Goal: Information Seeking & Learning: Learn about a topic

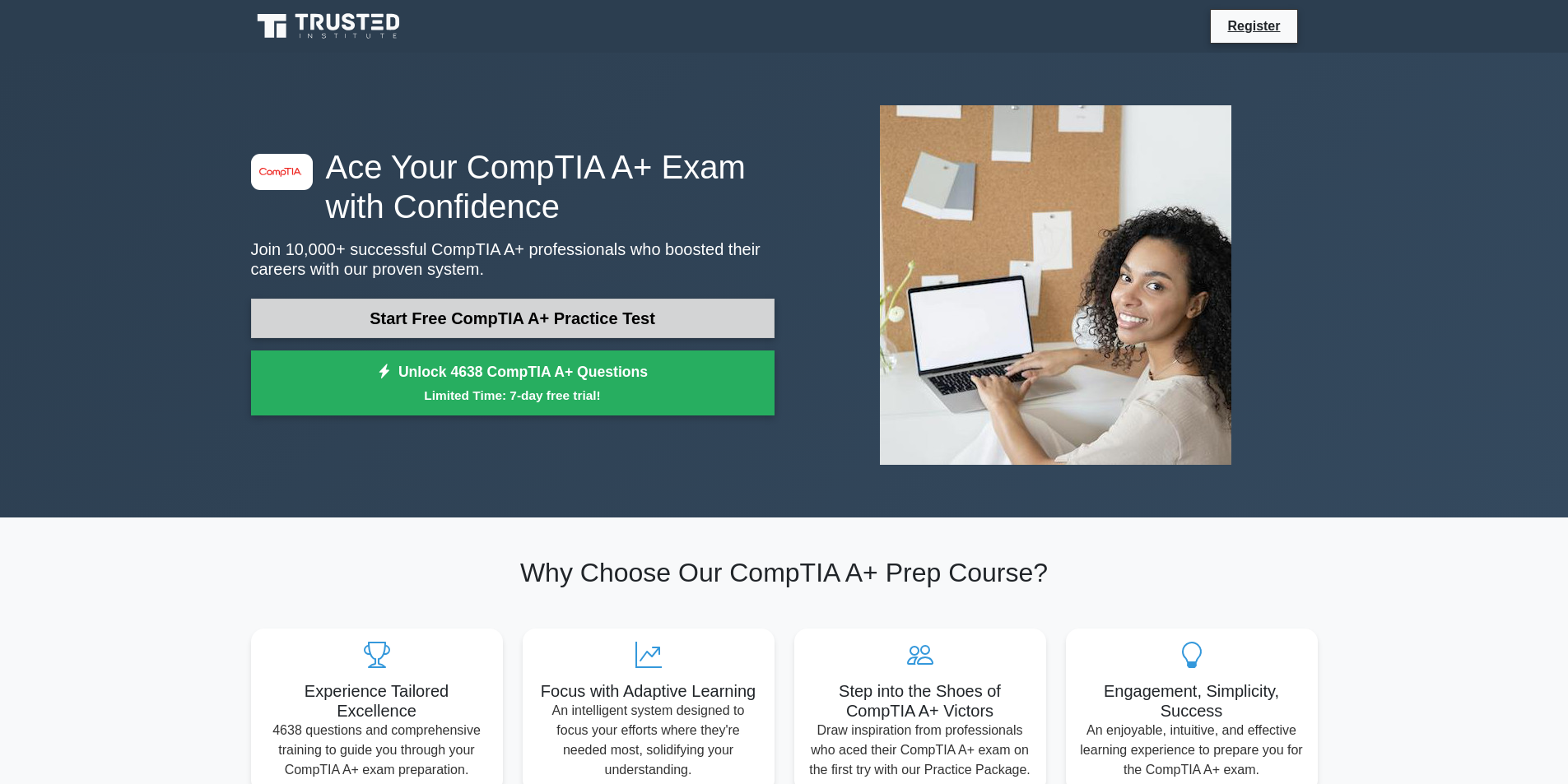
click at [518, 318] on link "Start Free CompTIA A+ Practice Test" at bounding box center [512, 318] width 523 height 40
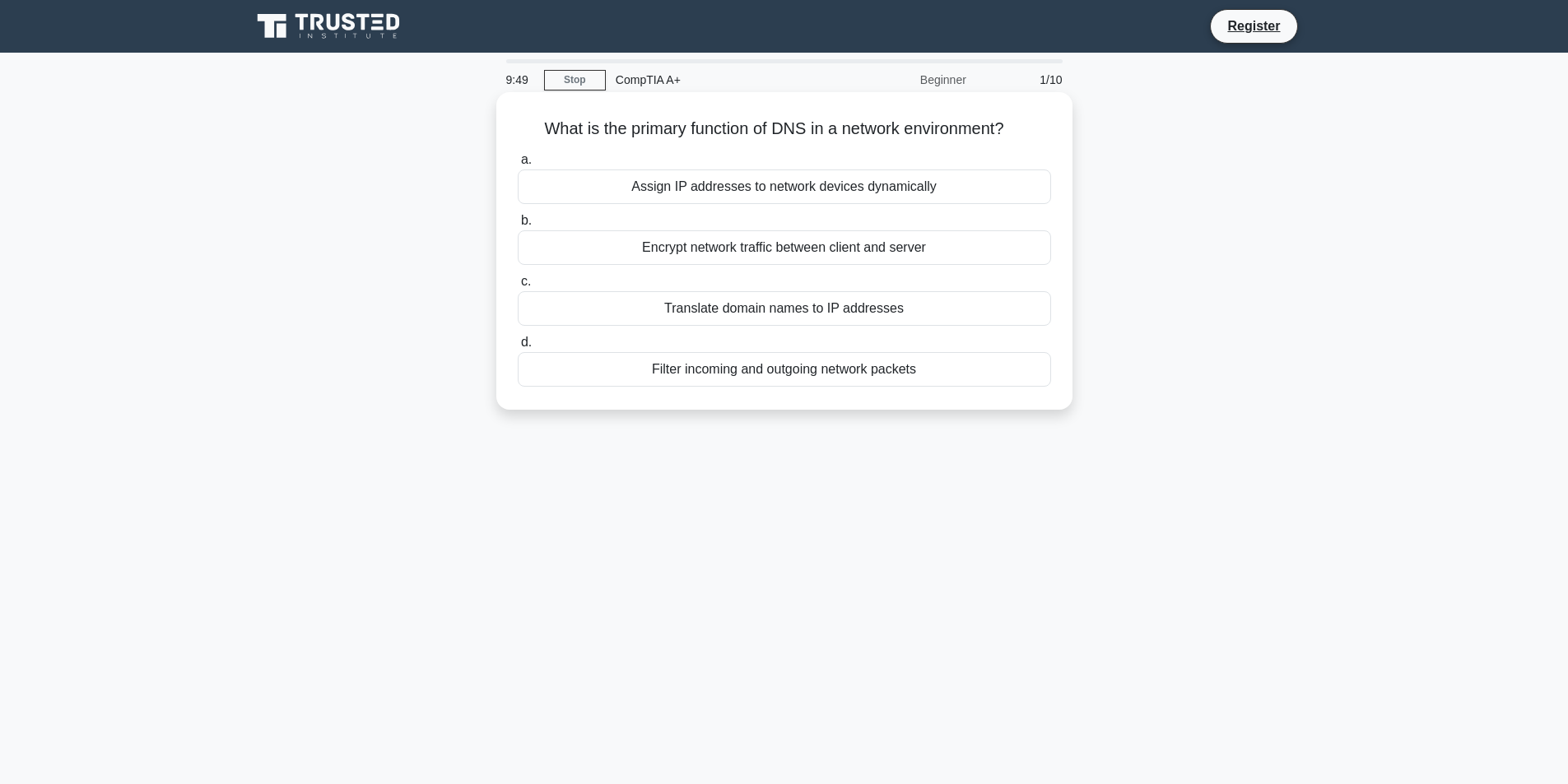
click at [772, 311] on div "Translate domain names to IP addresses" at bounding box center [784, 308] width 533 height 35
click at [517, 287] on input "c. Translate domain names to IP addresses" at bounding box center [517, 282] width 0 height 11
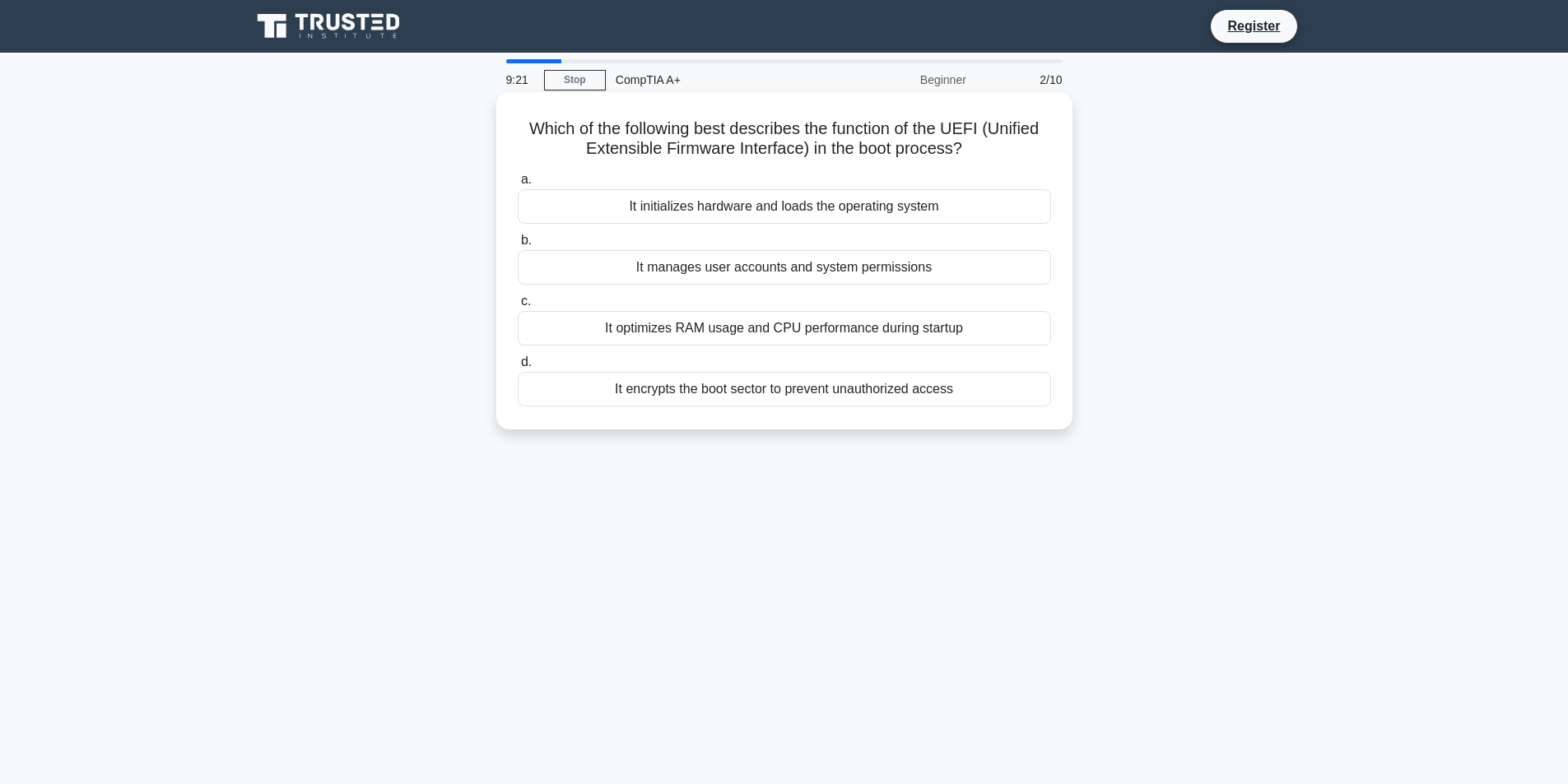
click at [764, 391] on div "It encrypts the boot sector to prevent unauthorized access" at bounding box center [784, 390] width 533 height 35
click at [517, 368] on input "d. It encrypts the boot sector to prevent unauthorized access" at bounding box center [517, 362] width 0 height 11
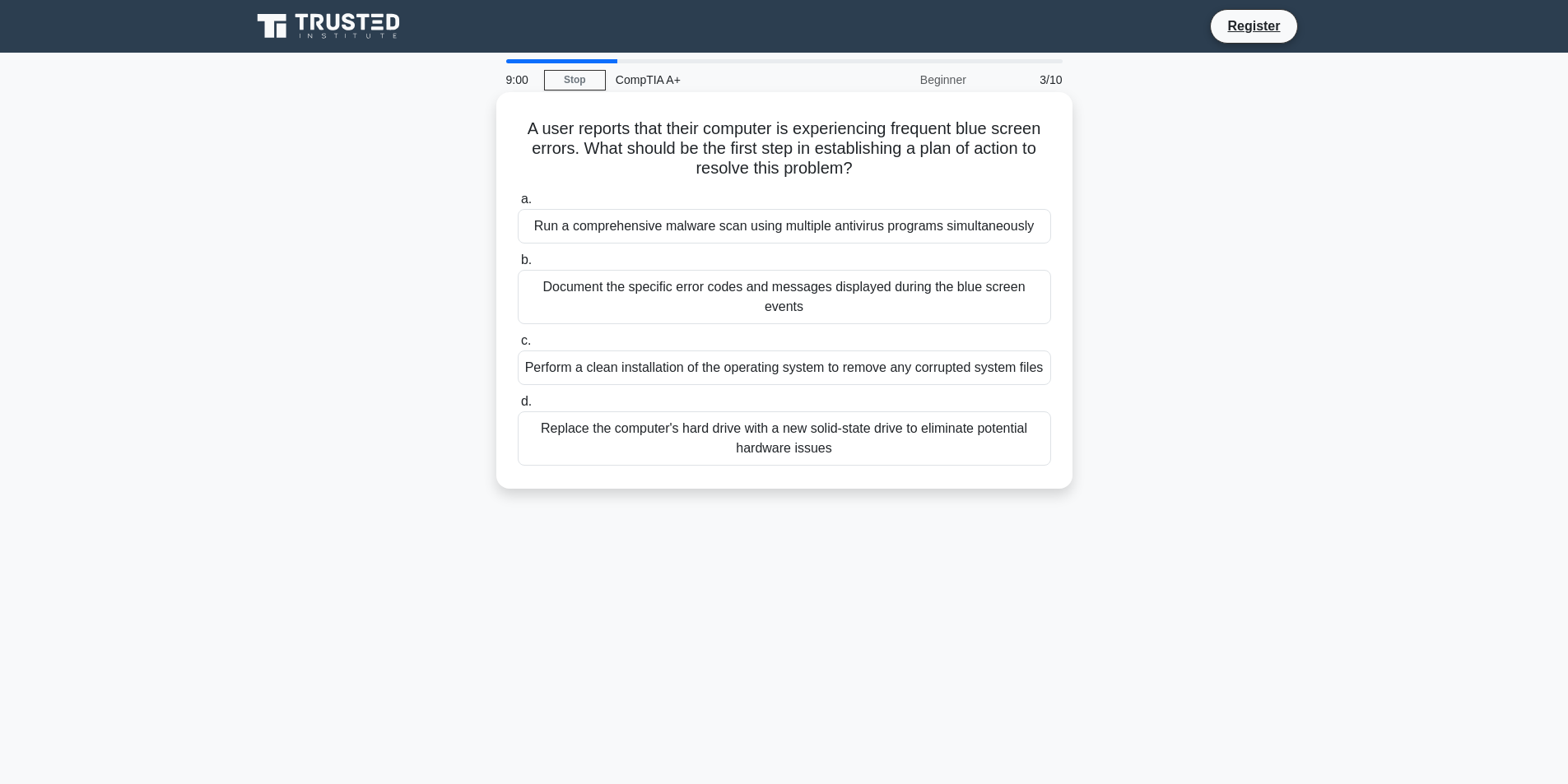
click at [792, 305] on div "Document the specific error codes and messages displayed during the blue screen…" at bounding box center [784, 298] width 533 height 55
click at [517, 266] on input "b. Document the specific error codes and messages displayed during the blue scr…" at bounding box center [517, 260] width 0 height 11
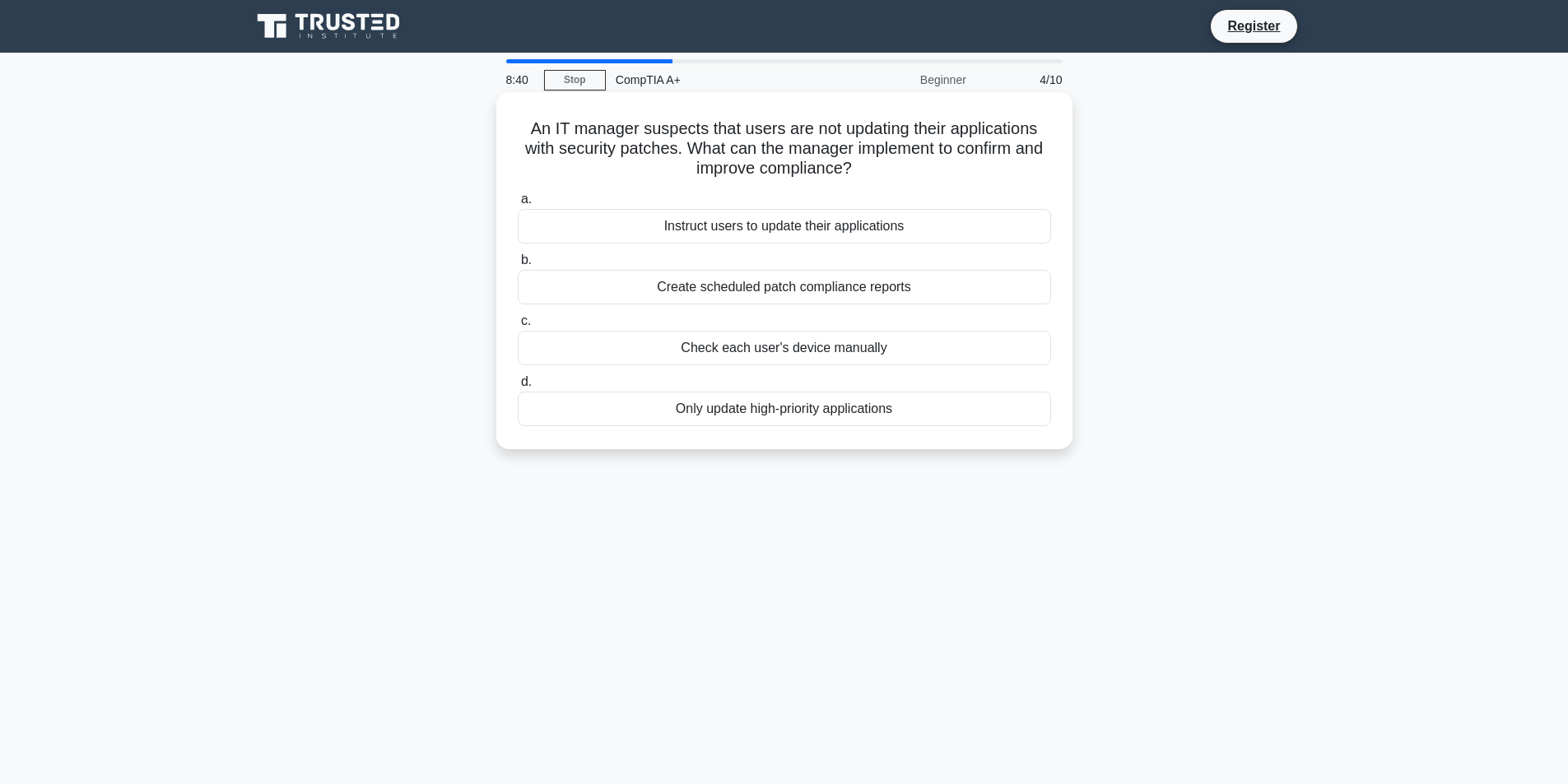
click at [760, 287] on div "Create scheduled patch compliance reports" at bounding box center [784, 288] width 533 height 35
click at [517, 266] on input "b. Create scheduled patch compliance reports" at bounding box center [517, 260] width 0 height 11
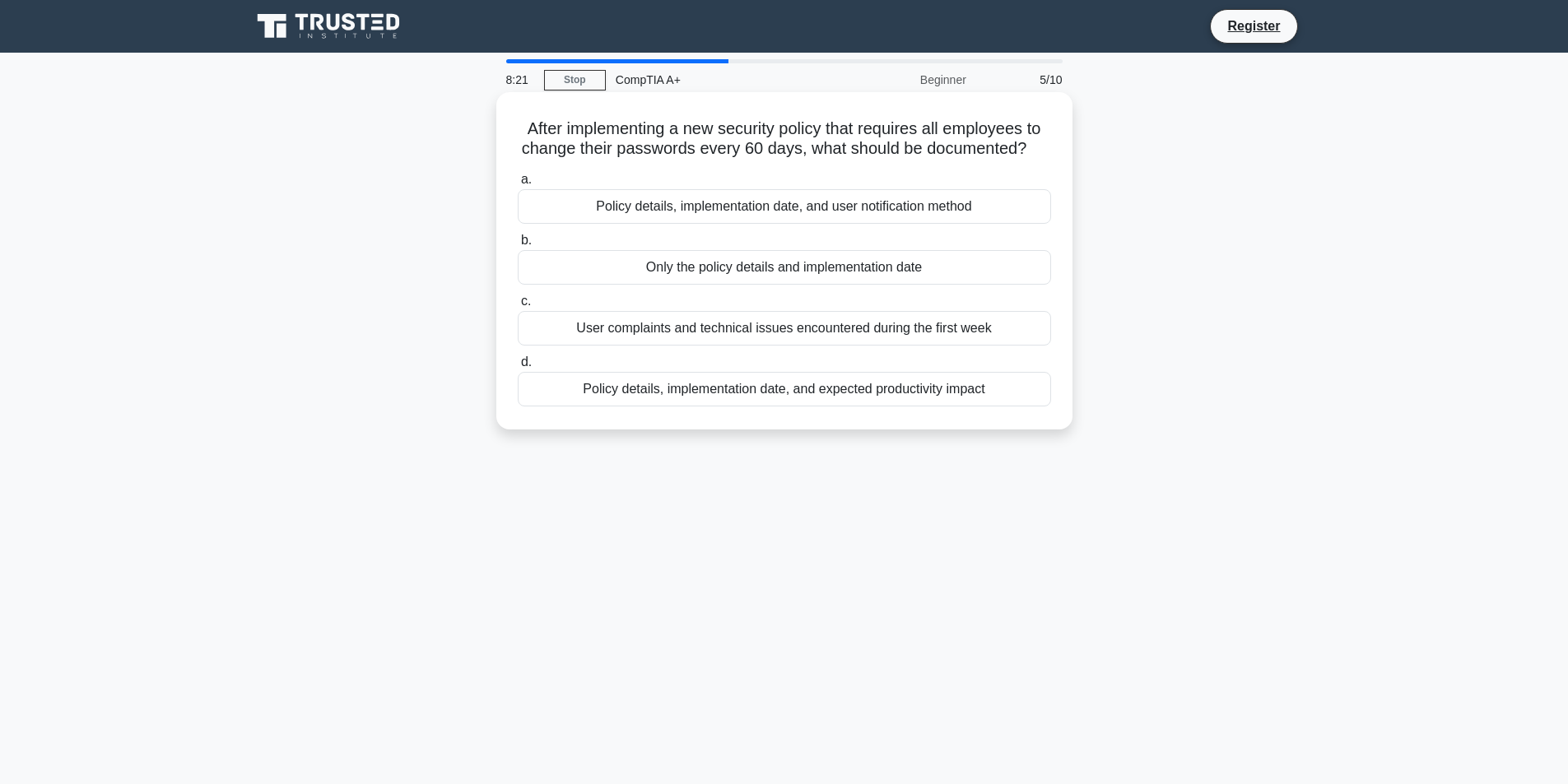
click at [825, 206] on div "Policy details, implementation date, and user notification method" at bounding box center [784, 206] width 533 height 35
click at [517, 185] on input "a. Policy details, implementation date, and user notification method" at bounding box center [517, 179] width 0 height 11
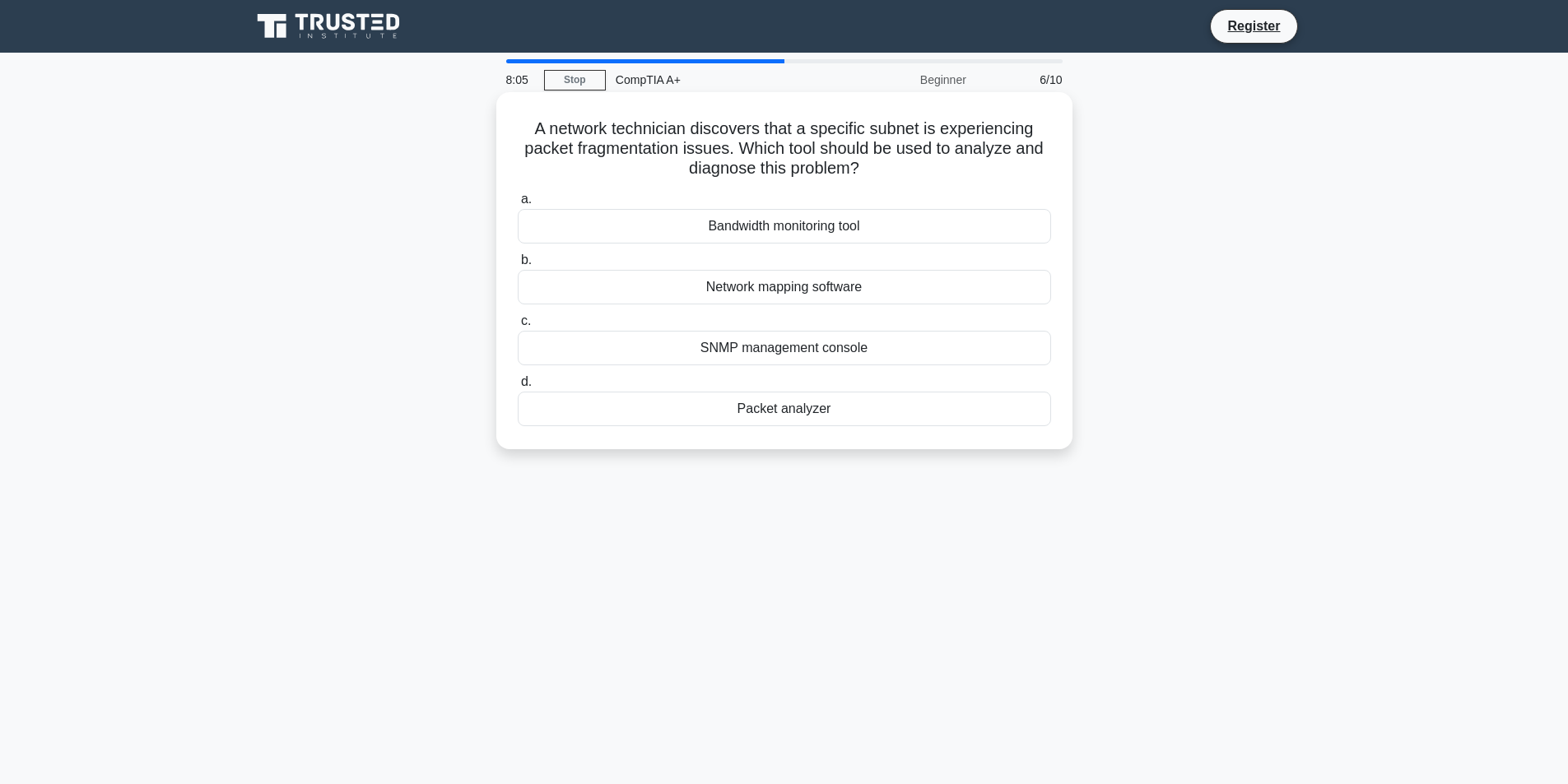
click at [809, 412] on div "Packet analyzer" at bounding box center [784, 409] width 533 height 35
click at [517, 388] on input "d. Packet analyzer" at bounding box center [517, 382] width 0 height 11
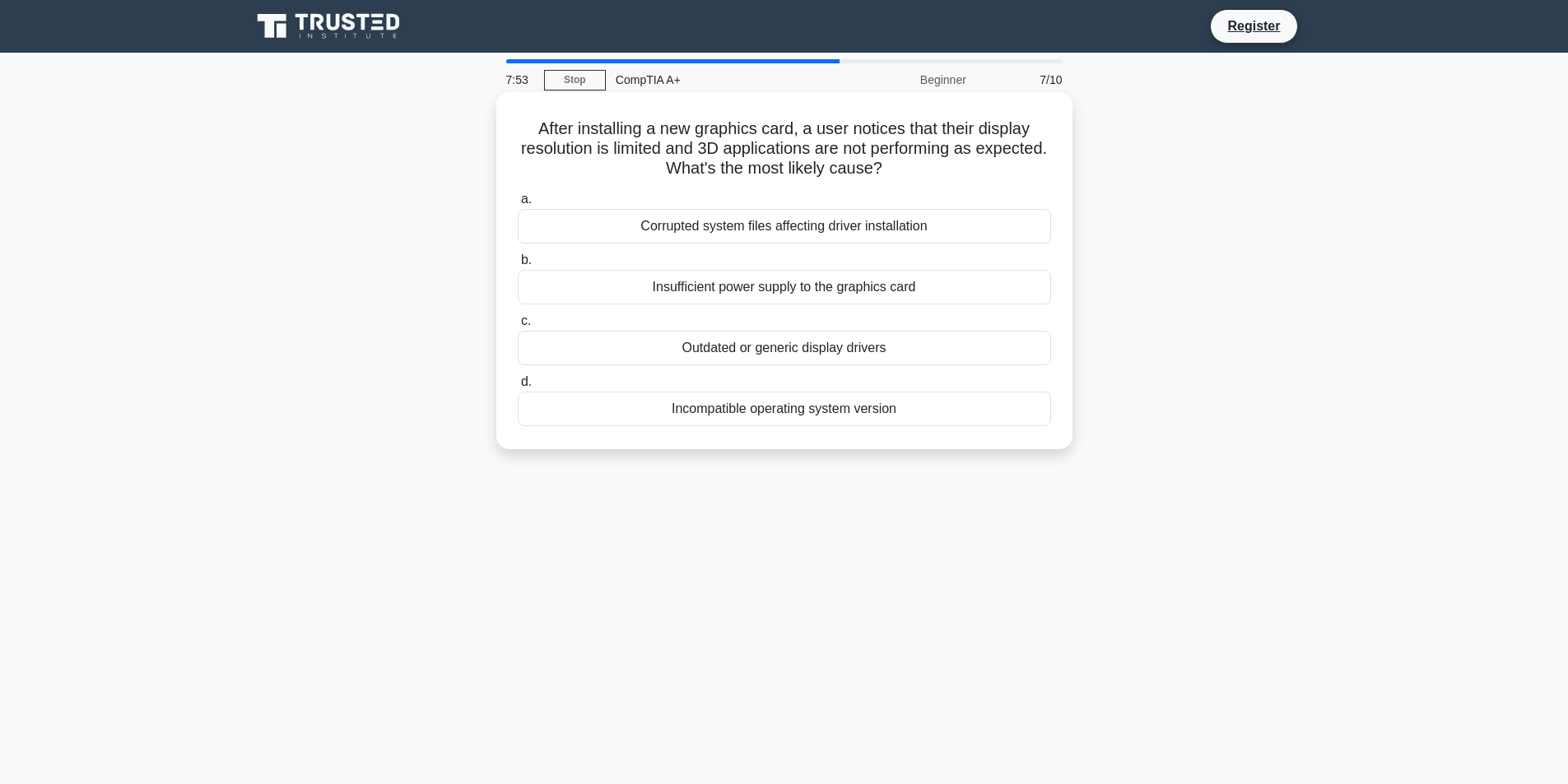
click at [819, 347] on div "Outdated or generic display drivers" at bounding box center [784, 348] width 533 height 35
click at [517, 327] on input "c. Outdated or generic display drivers" at bounding box center [517, 321] width 0 height 11
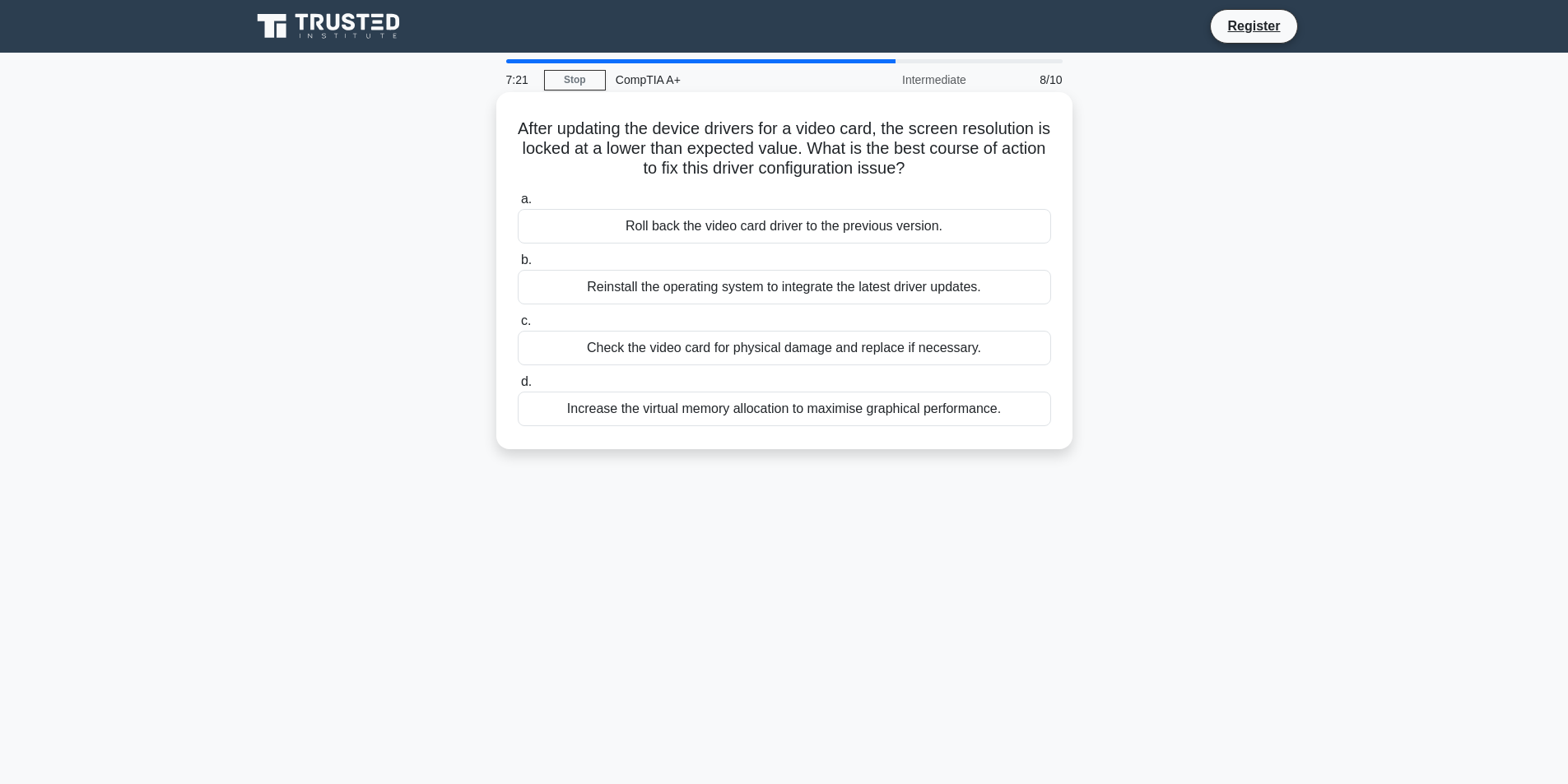
click at [808, 225] on div "Roll back the video card driver to the previous version." at bounding box center [784, 226] width 533 height 35
click at [517, 205] on input "a. Roll back the video card driver to the previous version." at bounding box center [517, 199] width 0 height 11
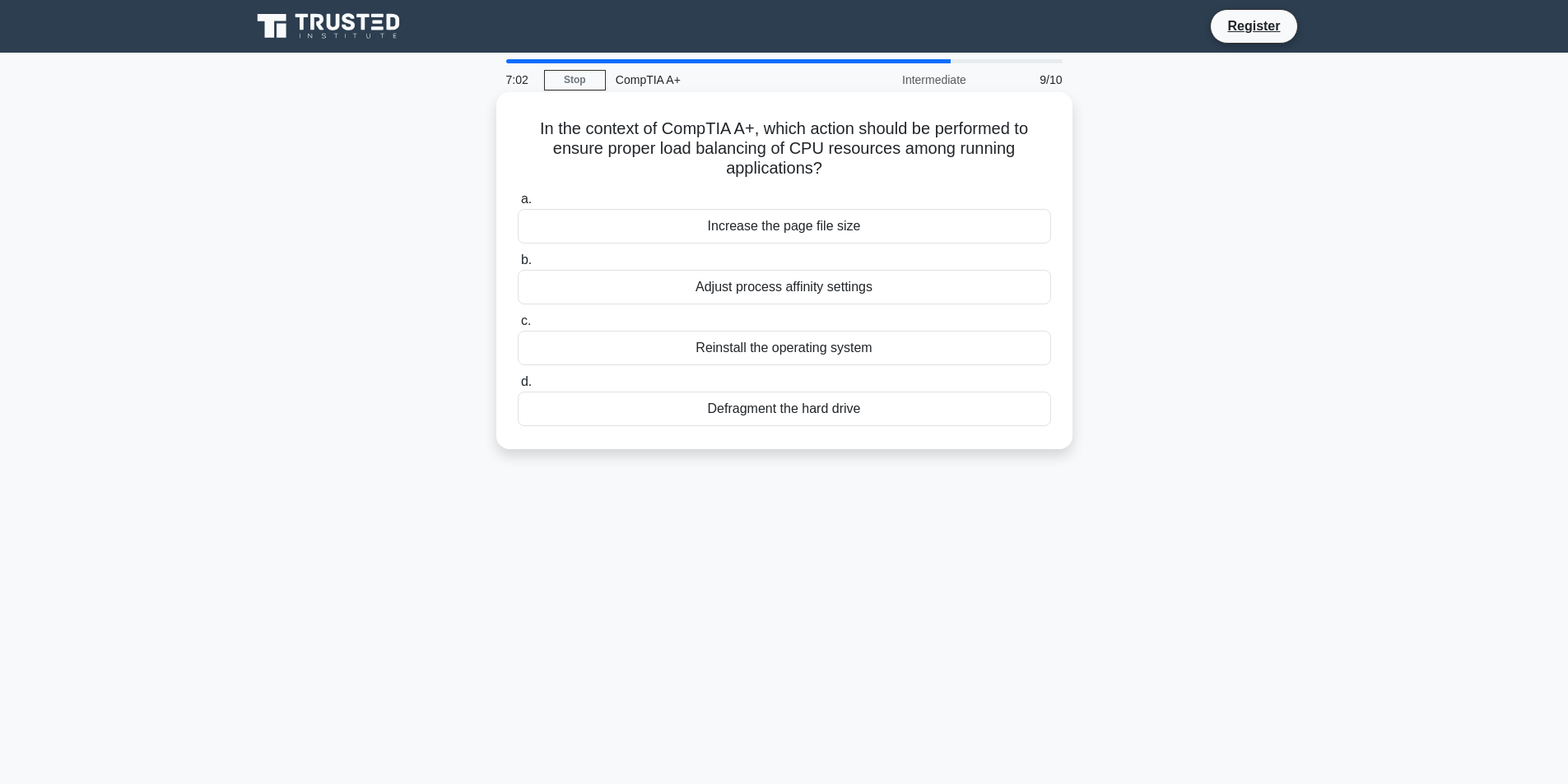
click at [787, 409] on div "Defragment the hard drive" at bounding box center [784, 409] width 533 height 35
click at [517, 388] on input "d. Defragment the hard drive" at bounding box center [517, 382] width 0 height 11
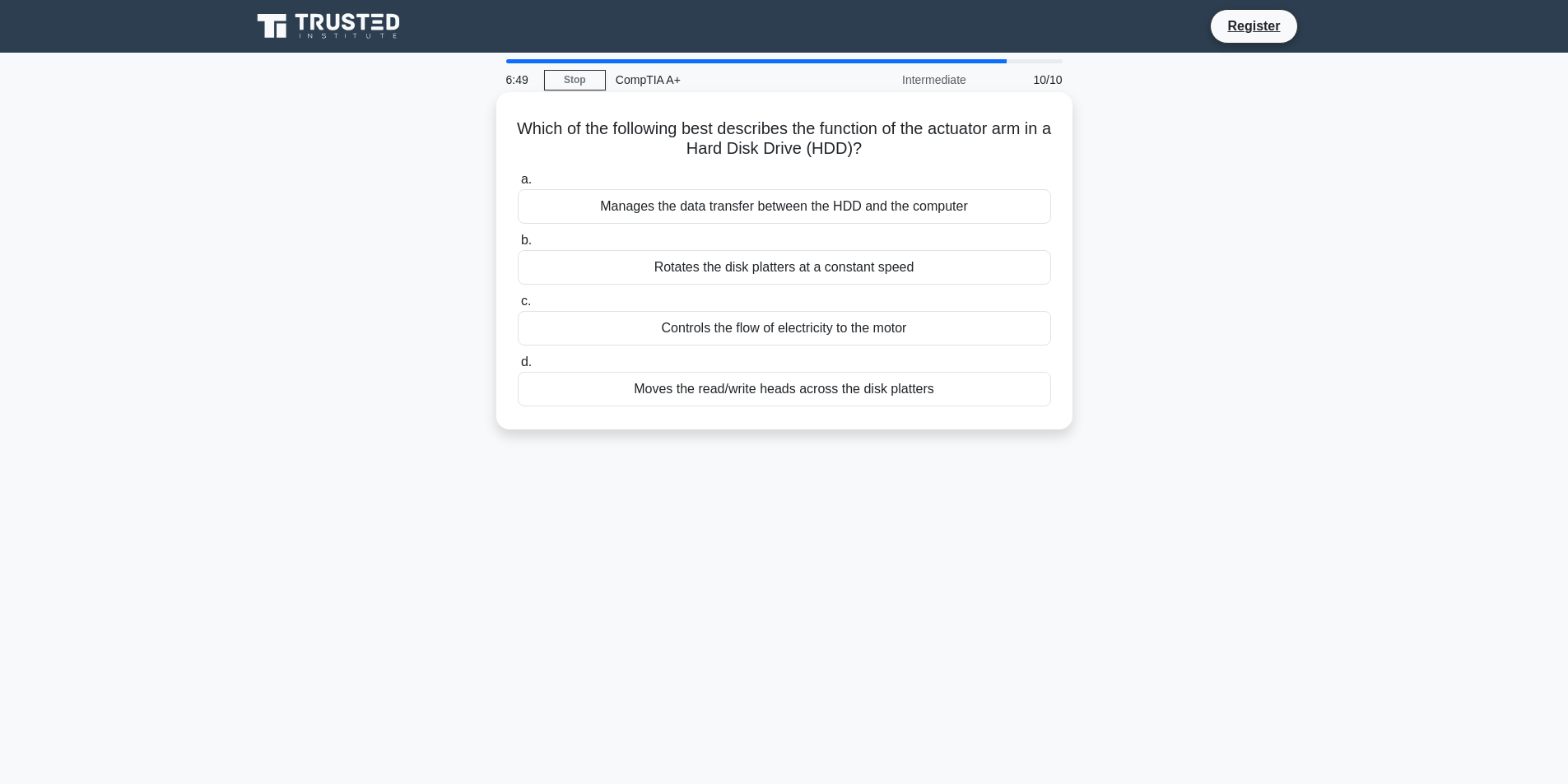
click at [796, 380] on div "Moves the read/write heads across the disk platters" at bounding box center [784, 390] width 533 height 35
click at [517, 368] on input "d. Moves the read/write heads across the disk platters" at bounding box center [517, 362] width 0 height 11
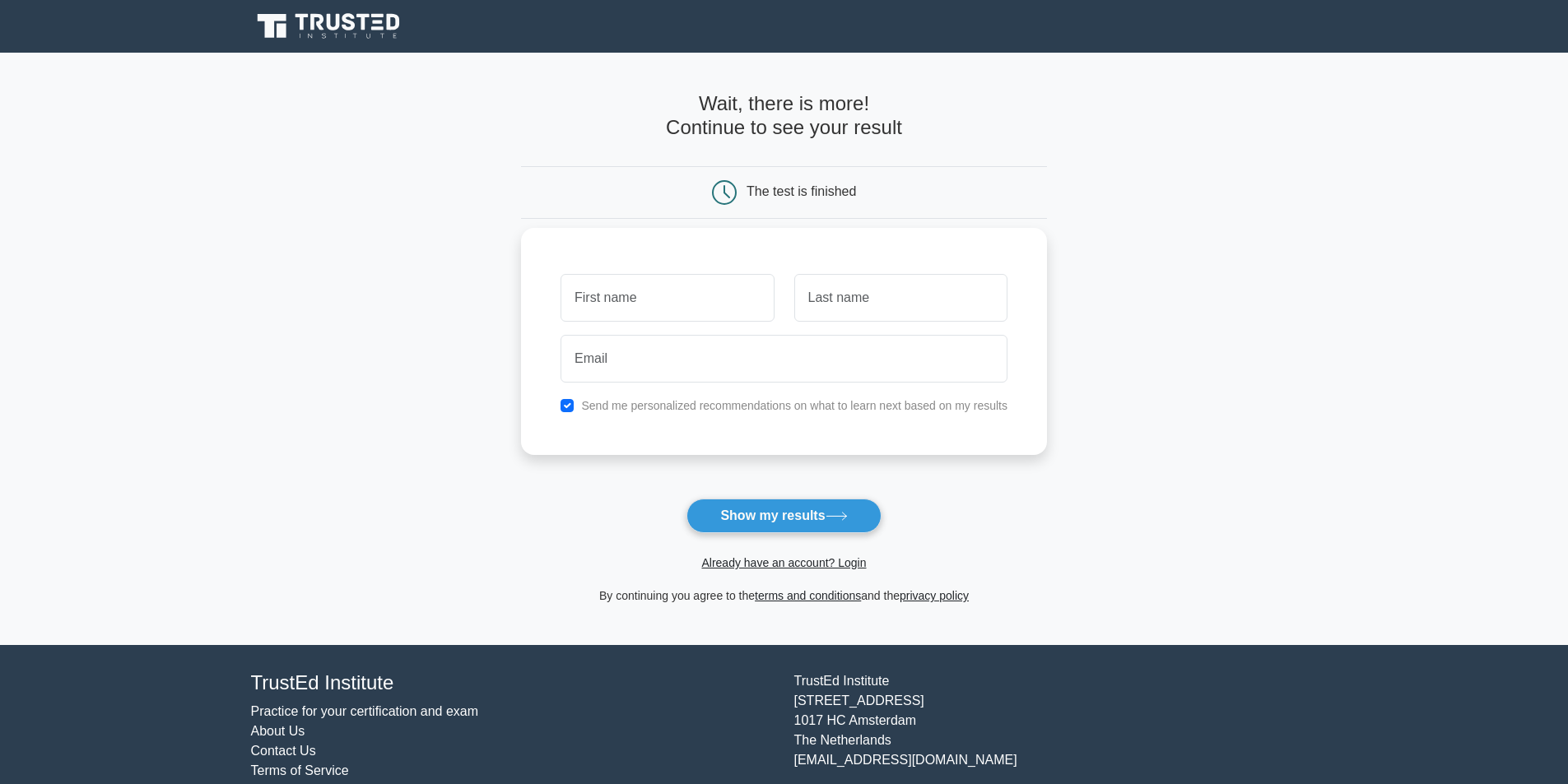
drag, startPoint x: 566, startPoint y: 398, endPoint x: 572, endPoint y: 407, distance: 10.8
click at [566, 399] on div "Send me personalized recommendations on what to learn next based on my results" at bounding box center [784, 405] width 467 height 20
click at [573, 409] on input "checkbox" at bounding box center [567, 405] width 13 height 13
checkbox input "false"
click at [791, 521] on button "Show my results" at bounding box center [784, 516] width 194 height 35
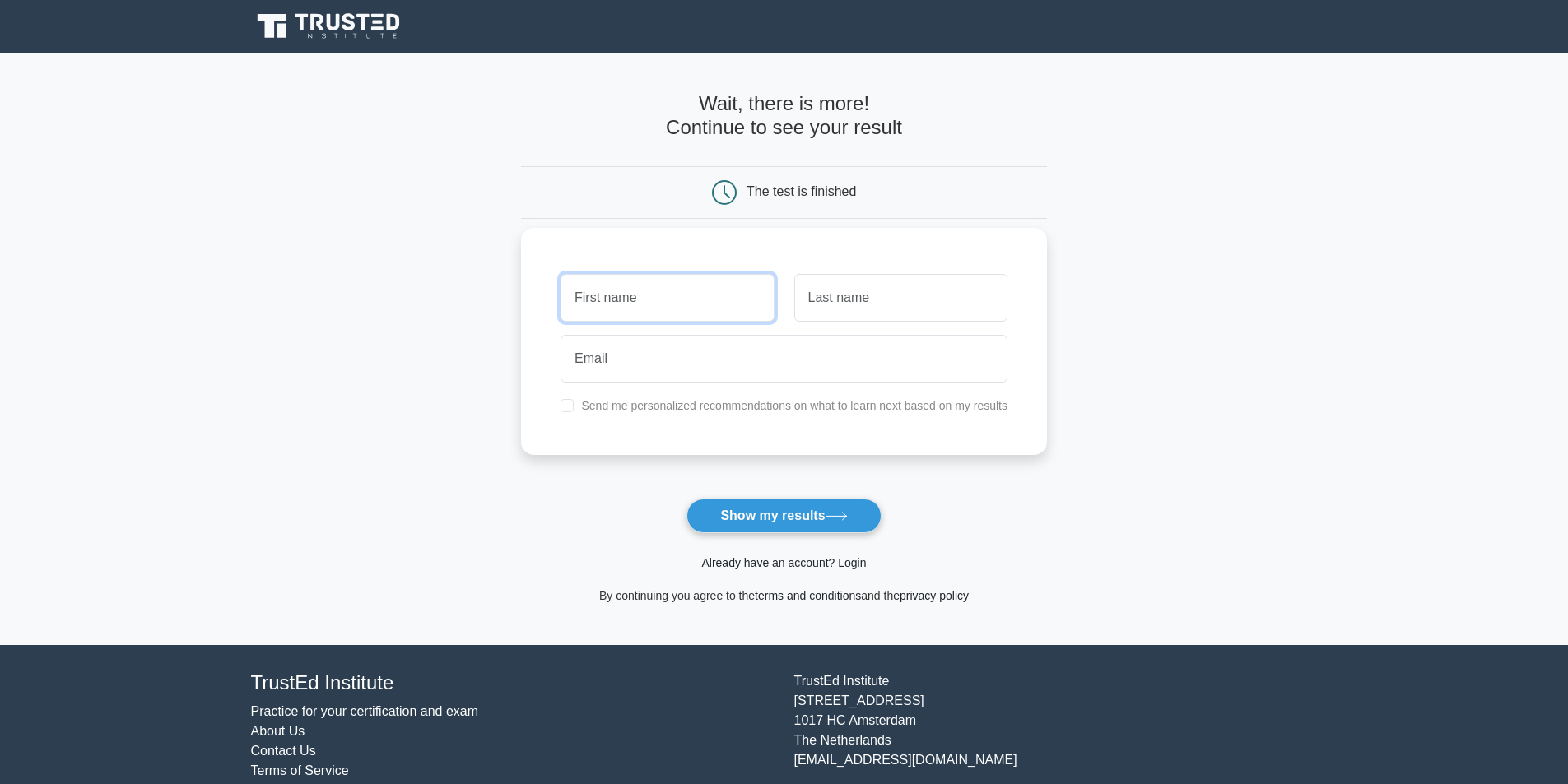
drag, startPoint x: 645, startPoint y: 304, endPoint x: 645, endPoint y: 263, distance: 41.0
click at [645, 303] on input "text" at bounding box center [667, 298] width 213 height 48
type input "[PERSON_NAME]"
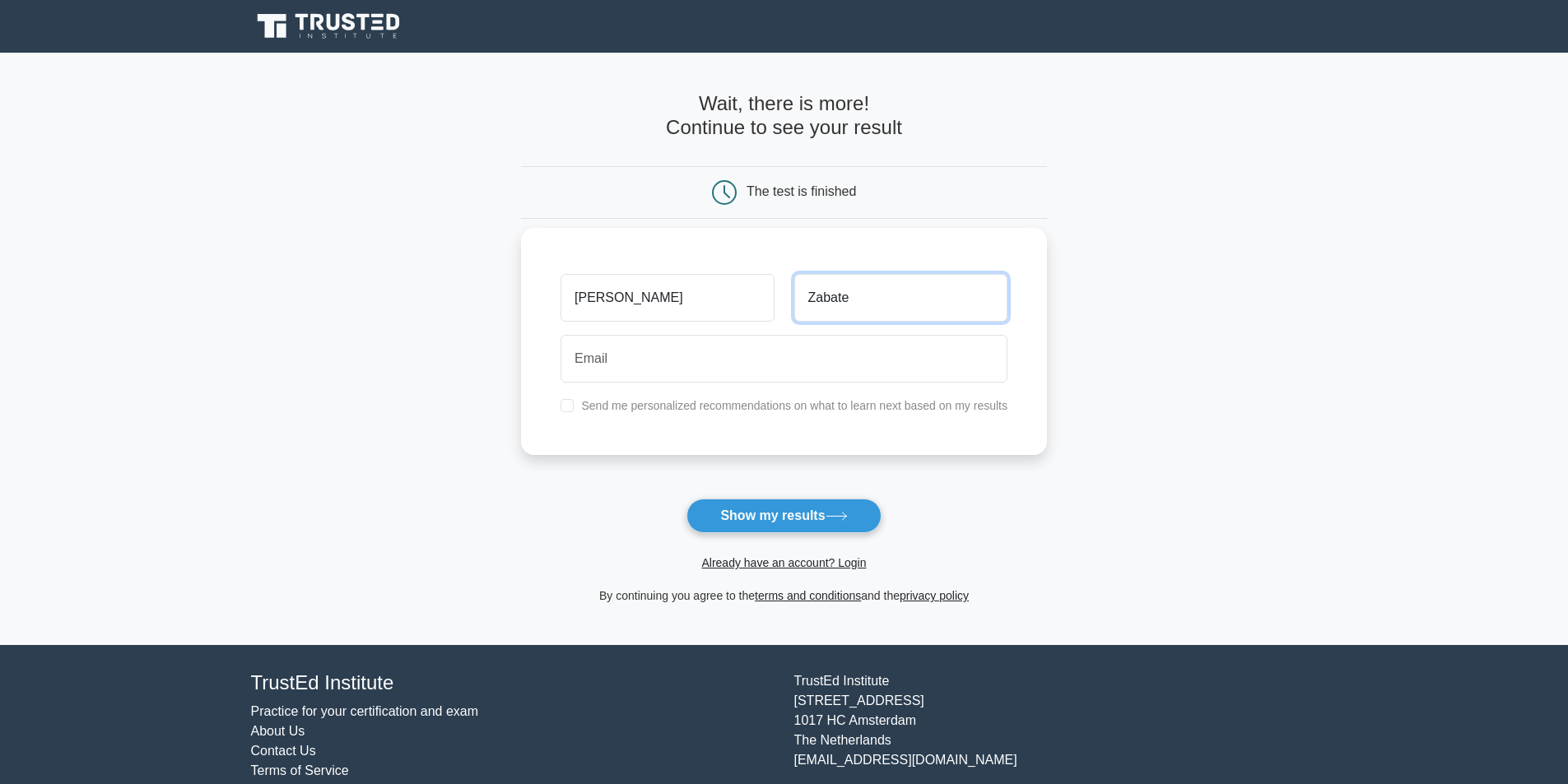
type input "Zabate"
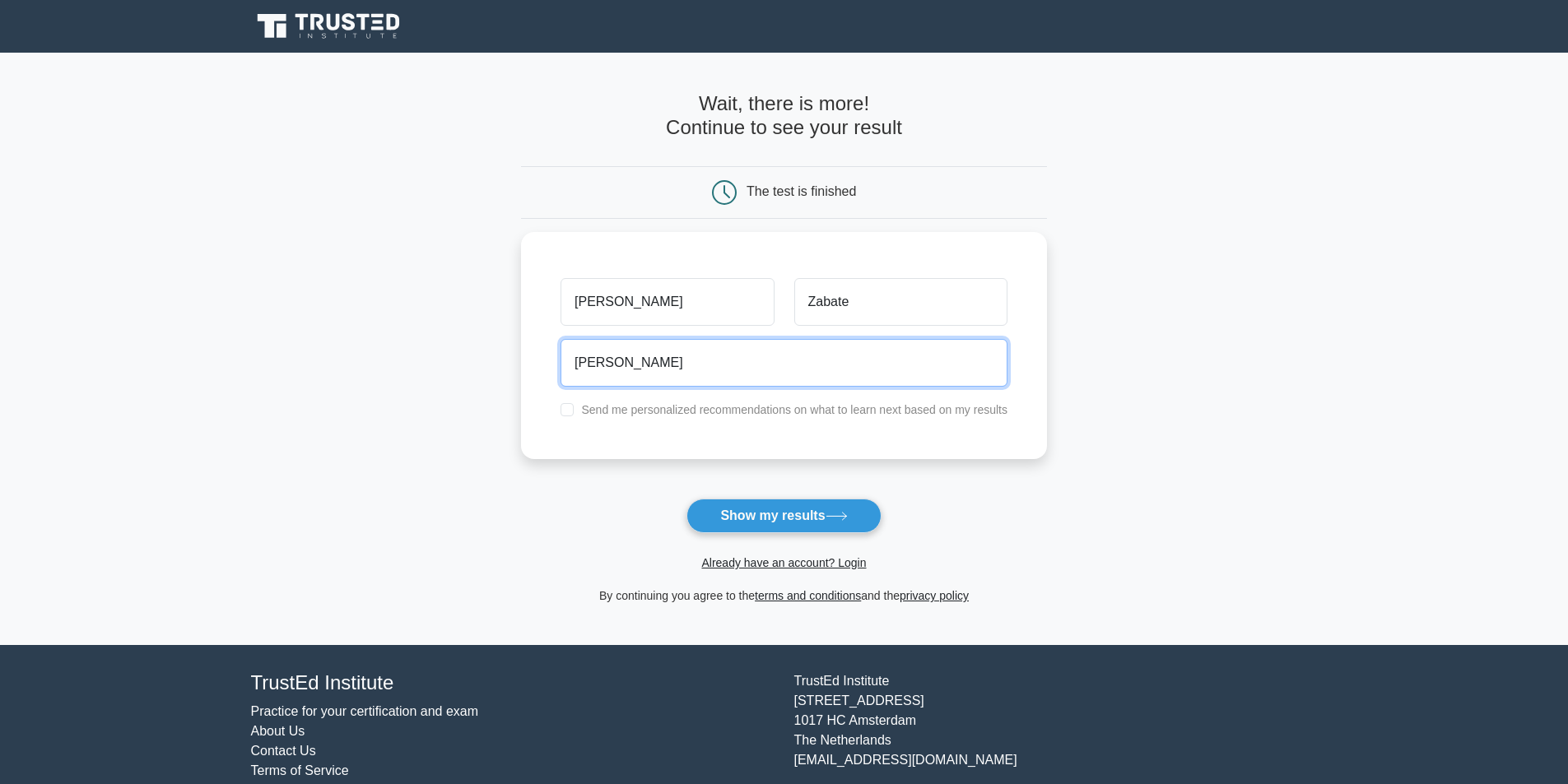
type input "john2x25@gmail.com"
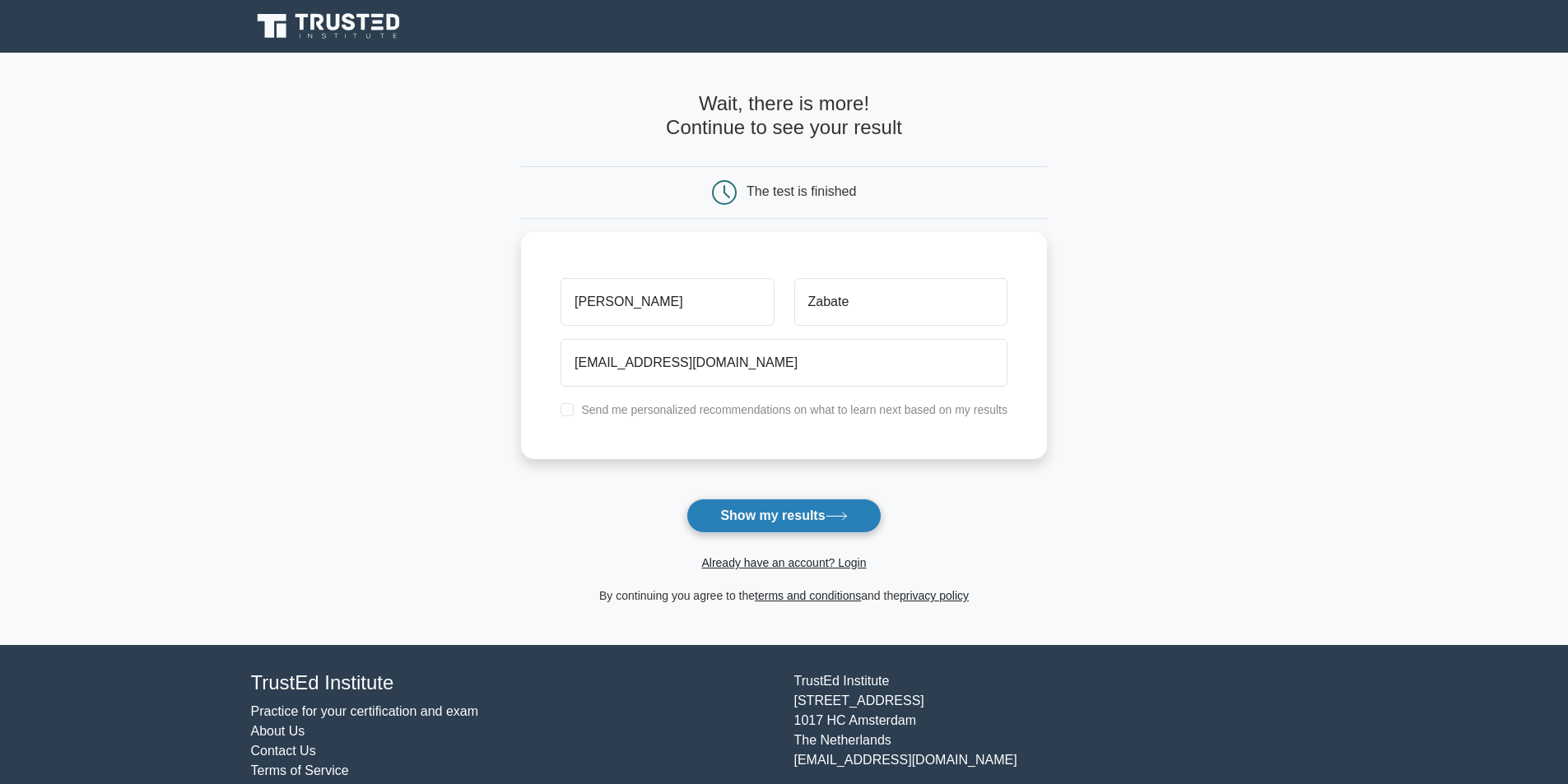
click at [781, 520] on button "Show my results" at bounding box center [784, 516] width 194 height 35
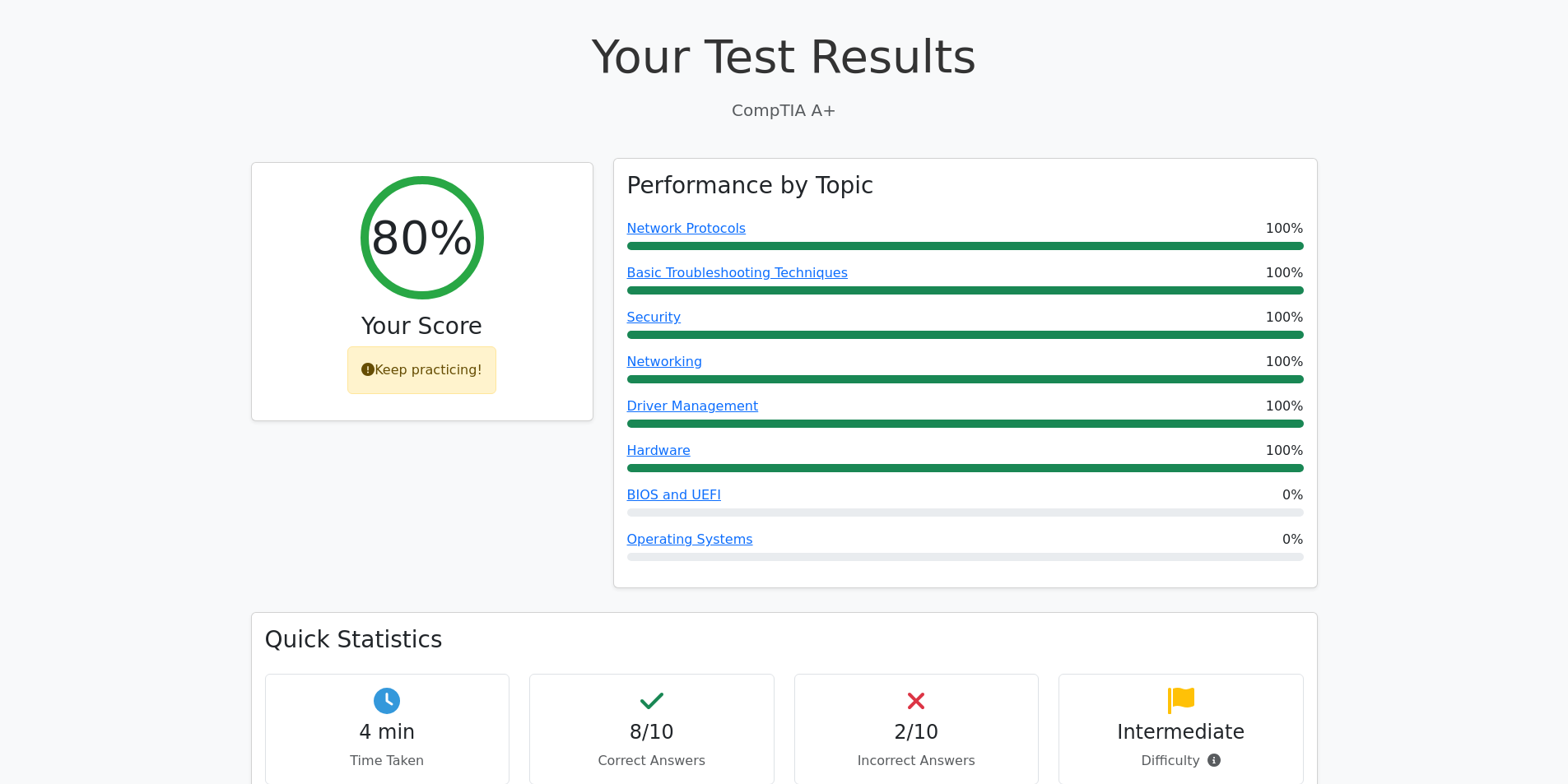
scroll to position [494, 0]
click at [689, 488] on link "BIOS and UEFI" at bounding box center [673, 496] width 94 height 16
click at [706, 532] on link "Operating Systems" at bounding box center [690, 540] width 126 height 16
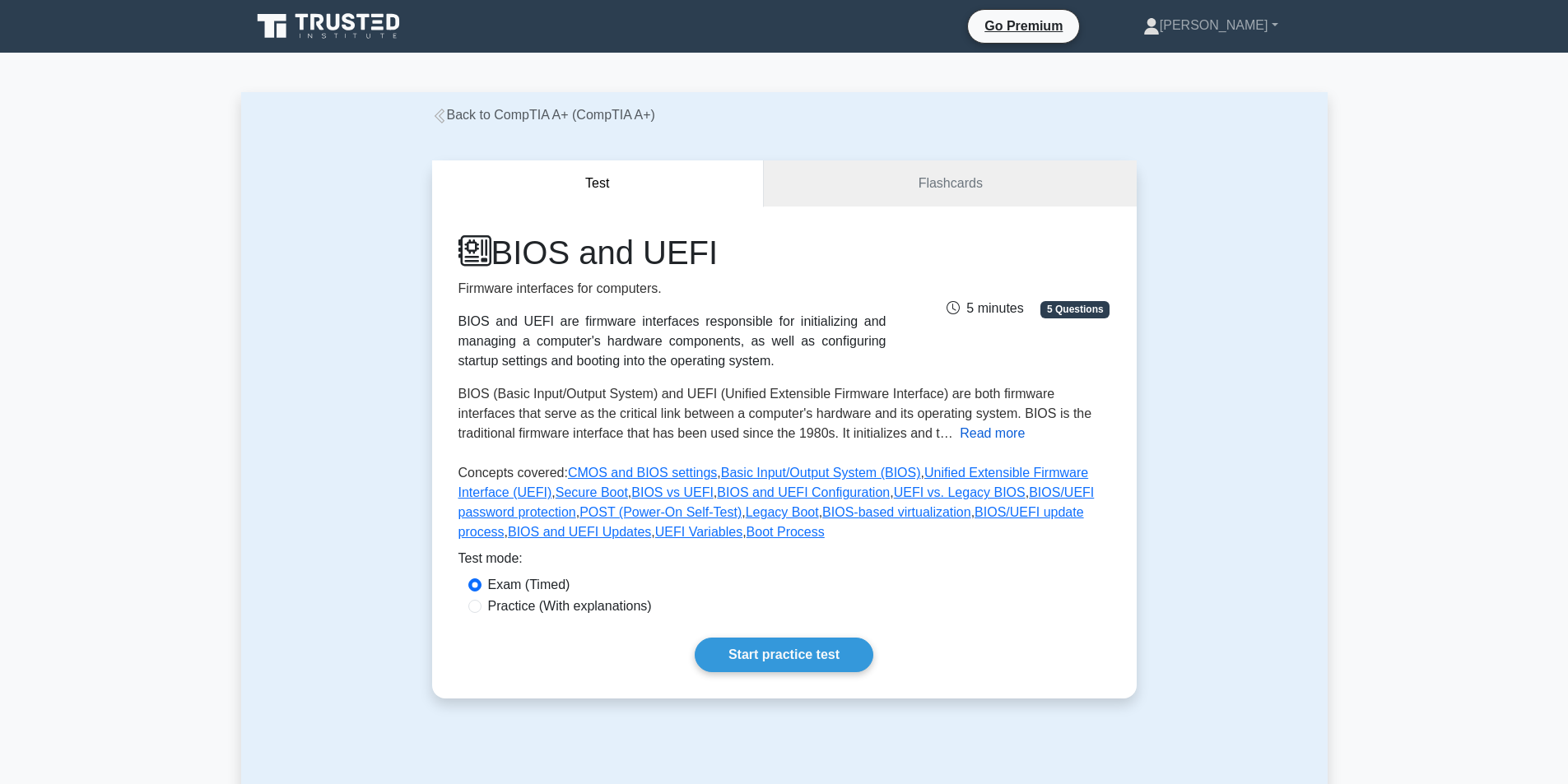
click at [959, 433] on button "Read more" at bounding box center [992, 433] width 65 height 20
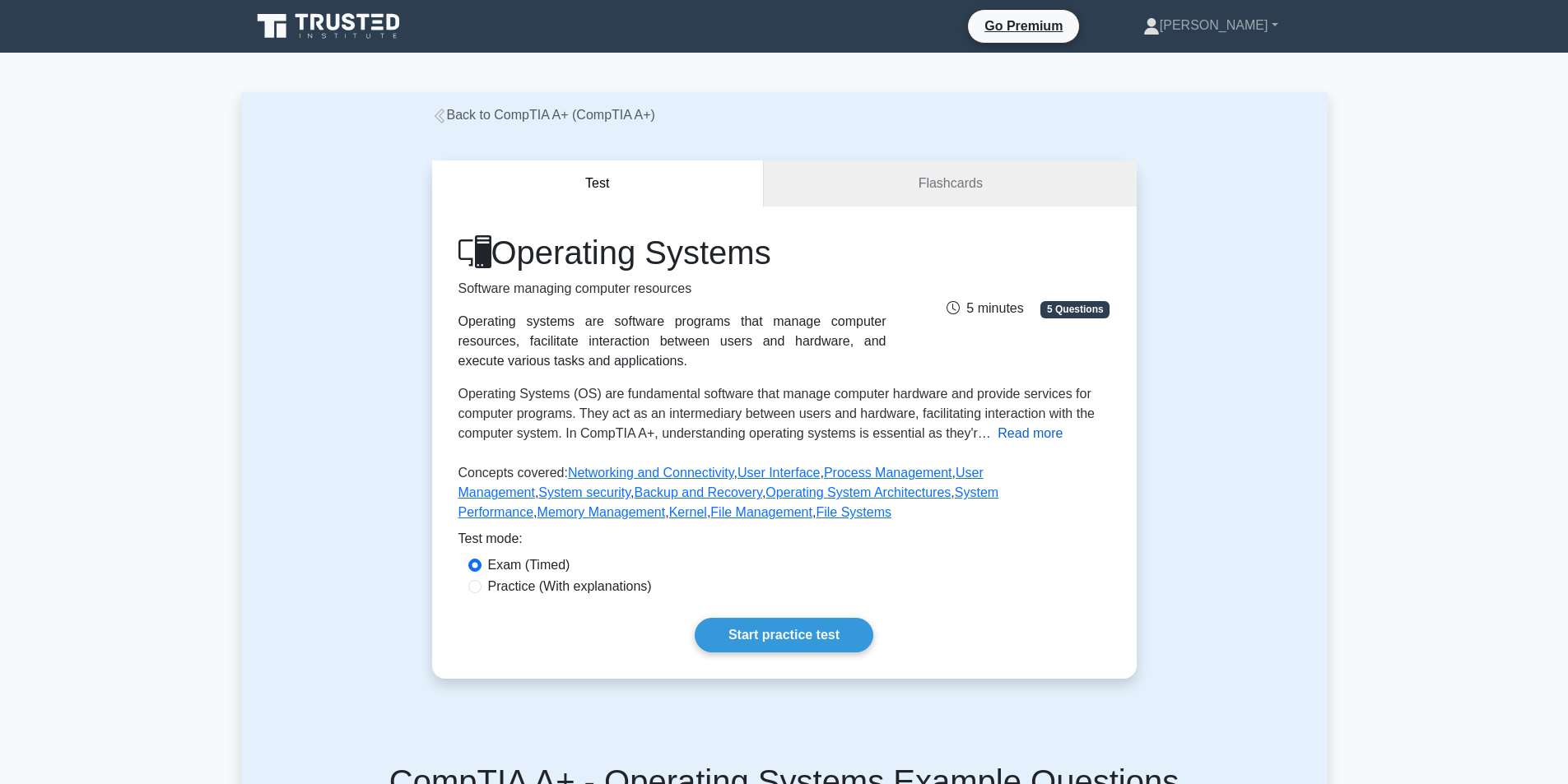
click at [1030, 428] on button "Read more" at bounding box center [1030, 433] width 65 height 20
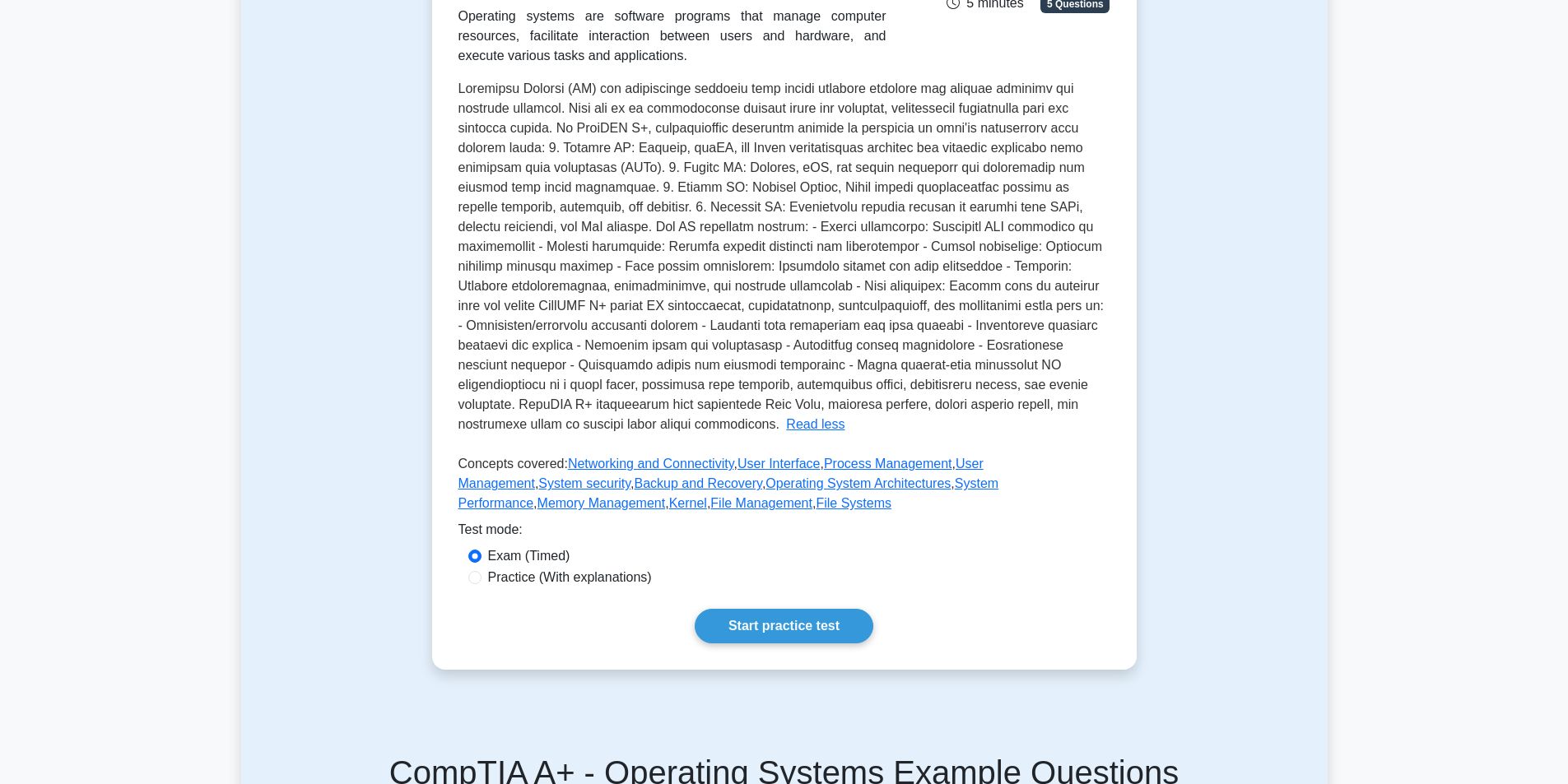
scroll to position [82, 0]
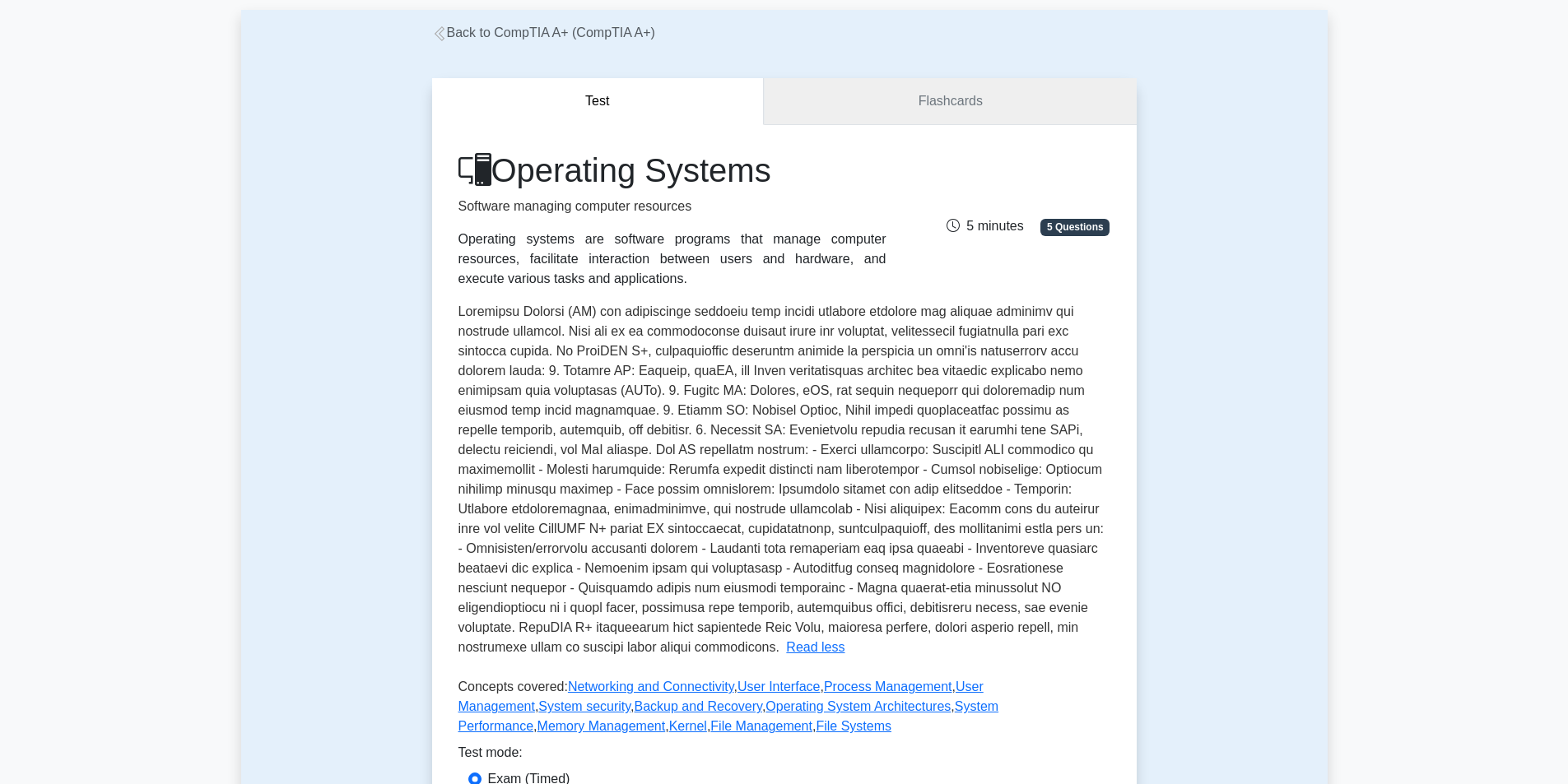
click at [939, 114] on link "Flashcards" at bounding box center [949, 101] width 372 height 47
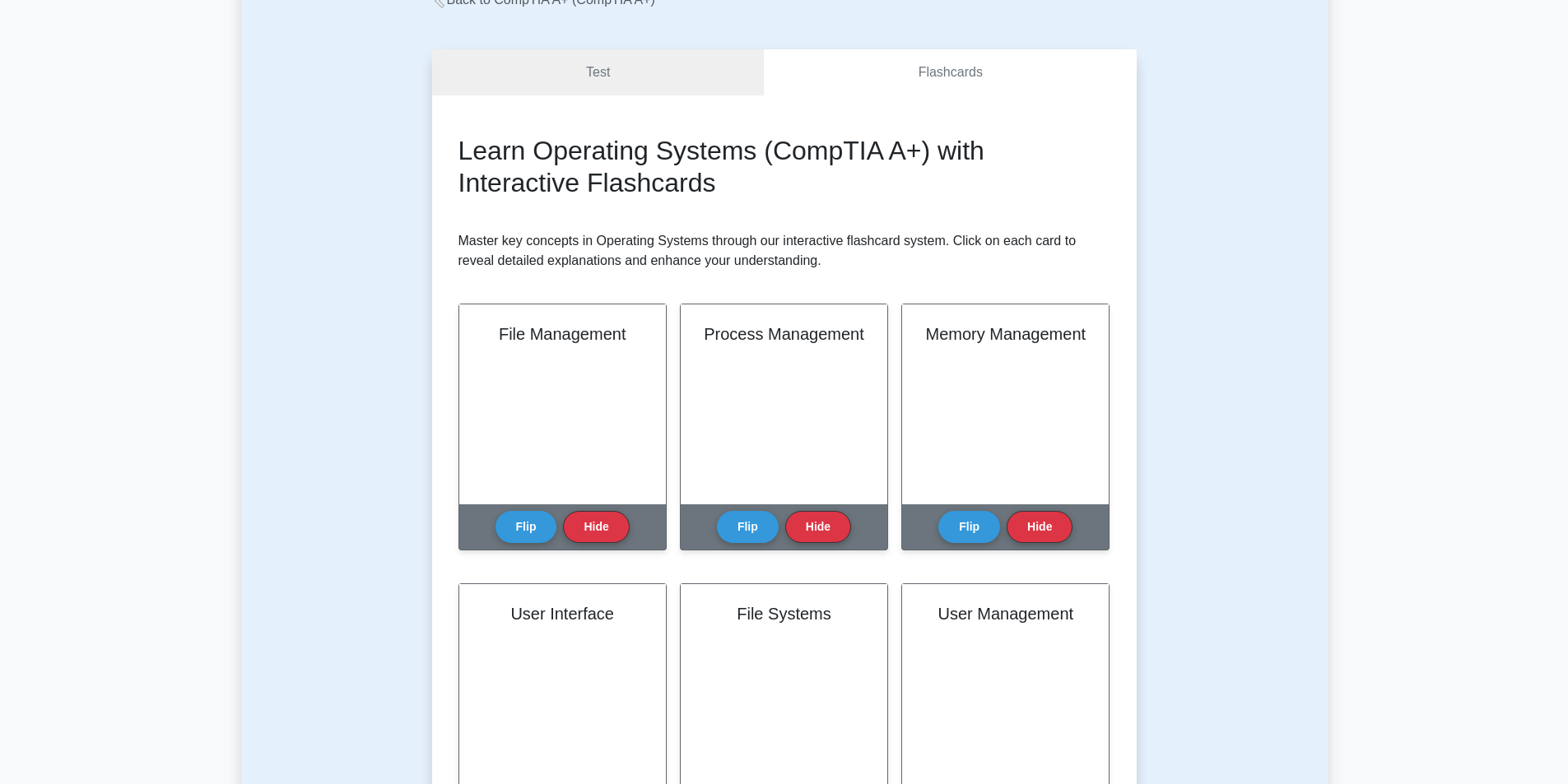
scroll to position [329, 0]
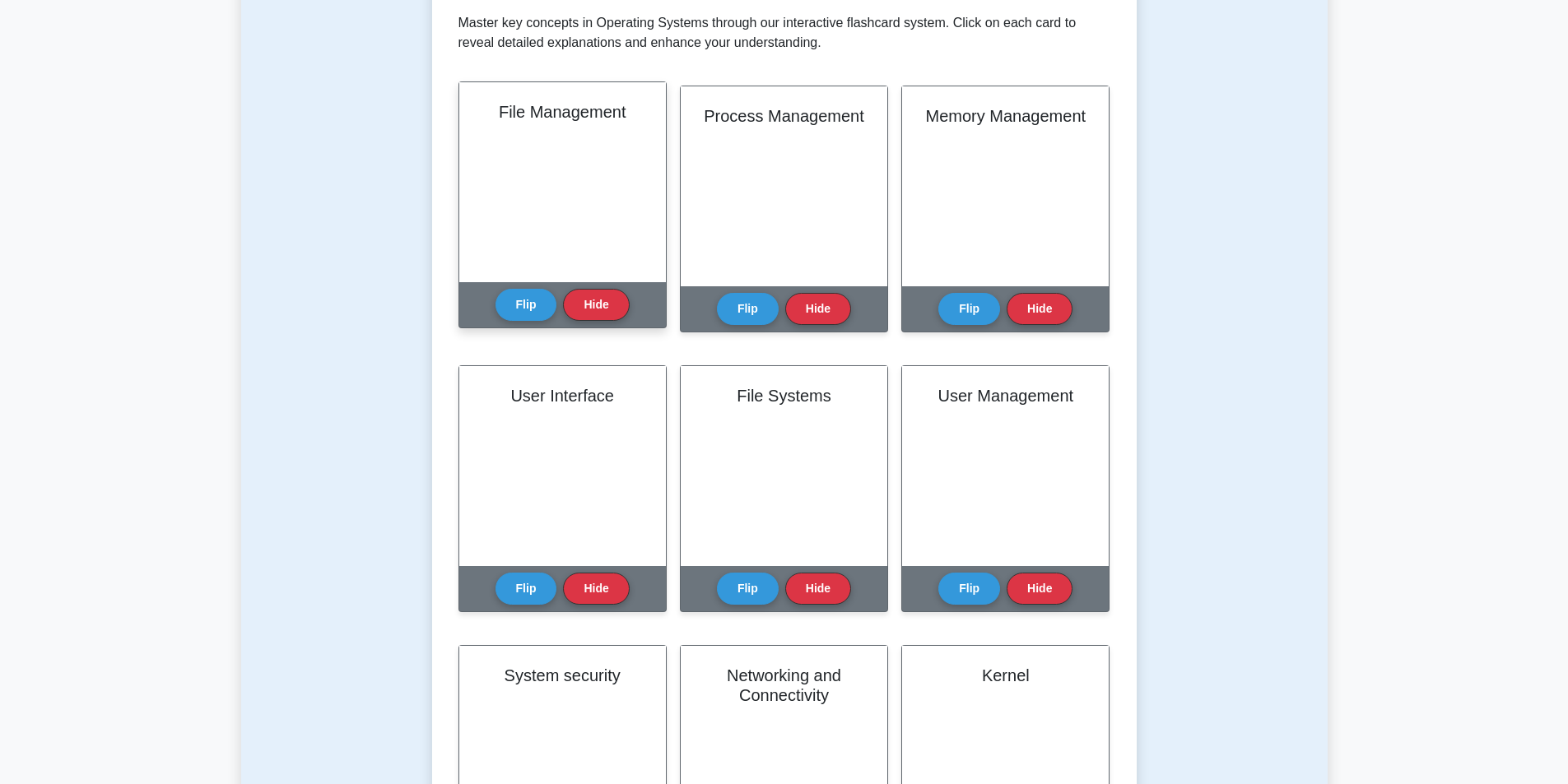
click at [570, 145] on div "File Management" at bounding box center [562, 181] width 206 height 200
click at [524, 313] on button "Flip" at bounding box center [527, 303] width 61 height 32
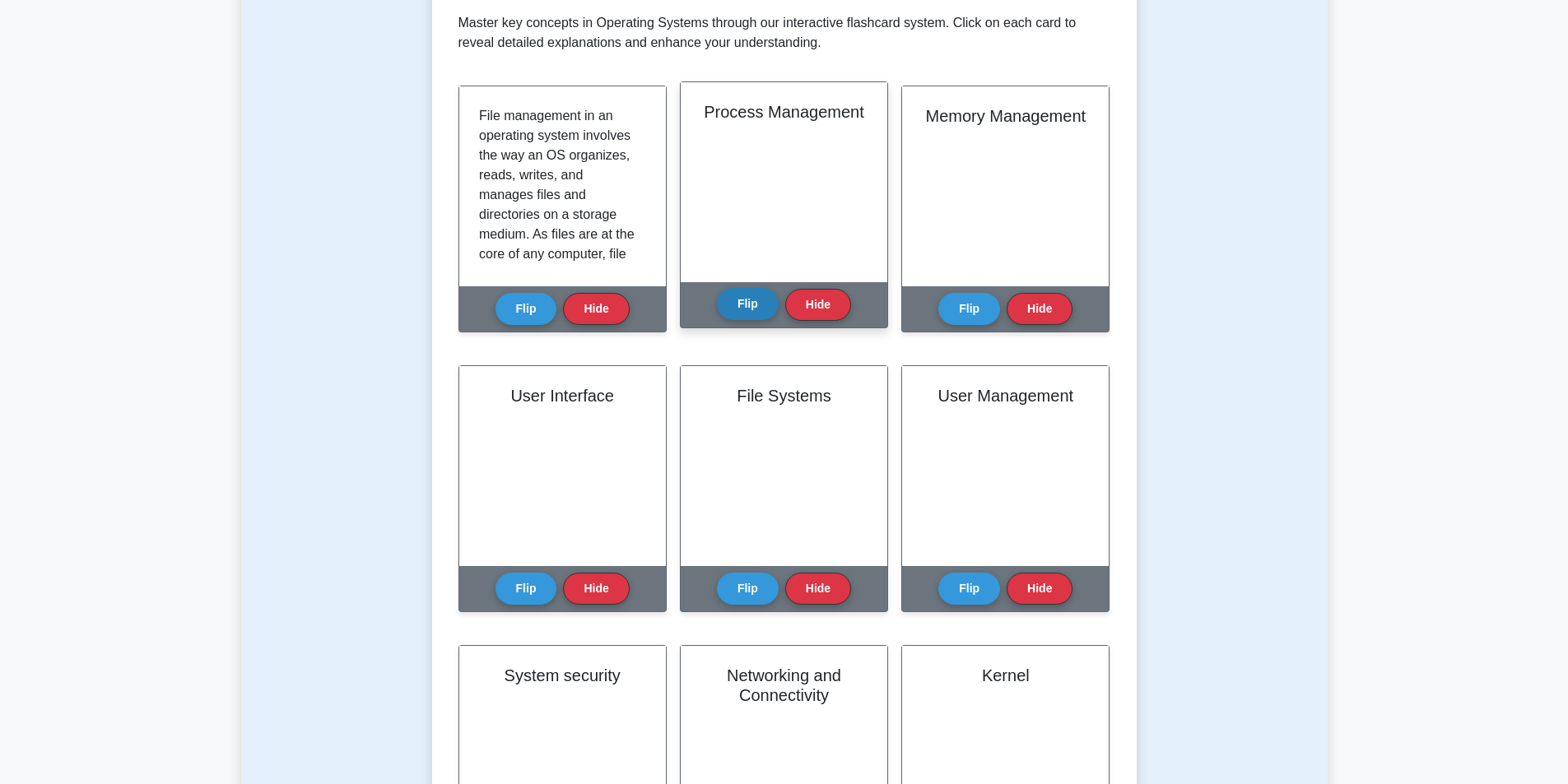
click at [749, 302] on button "Flip" at bounding box center [748, 303] width 61 height 32
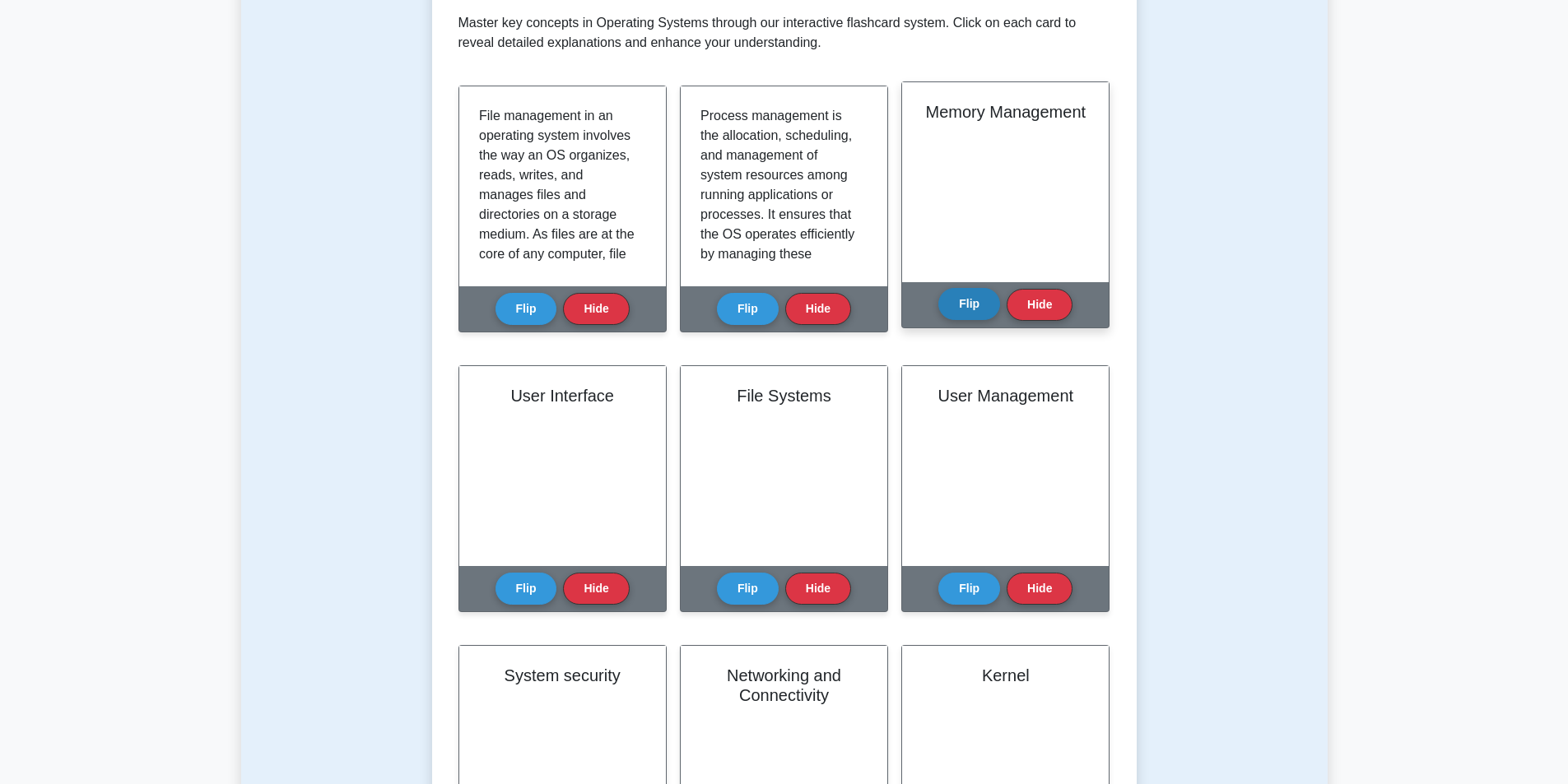
click at [965, 304] on button "Flip" at bounding box center [969, 303] width 61 height 32
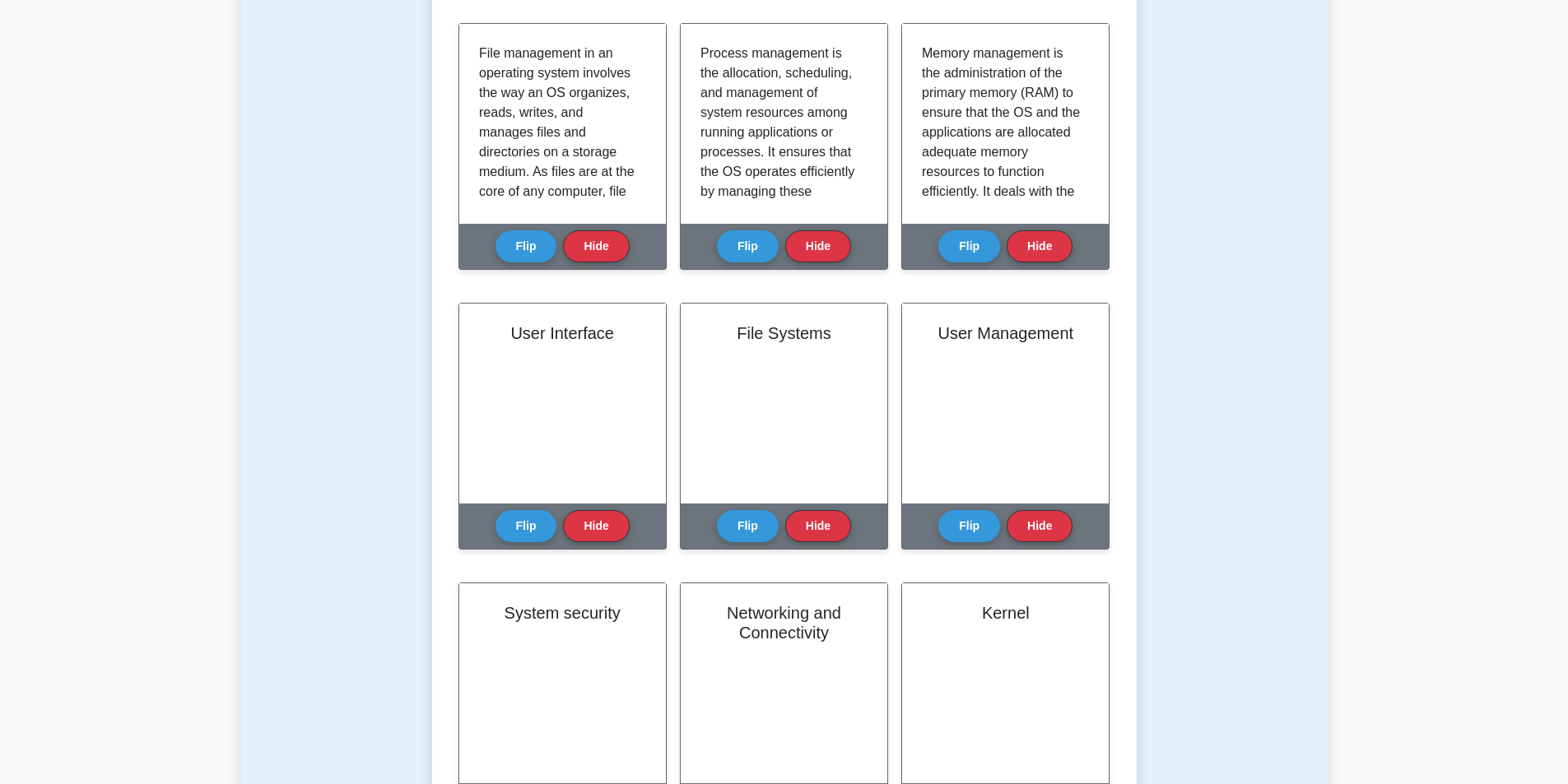
scroll to position [82, 0]
